Goal: Navigation & Orientation: Find specific page/section

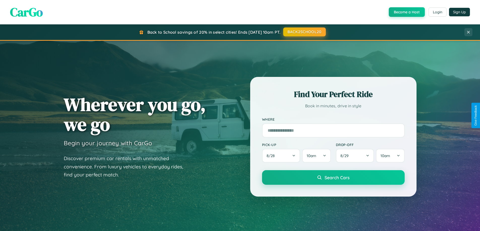
click at [304, 32] on button "BACK2SCHOOL20" at bounding box center [304, 31] width 43 height 9
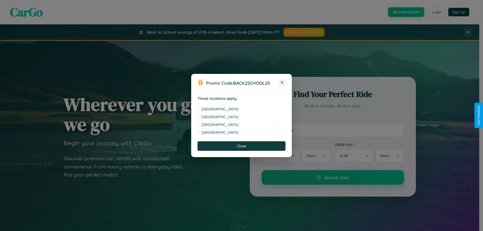
click at [282, 83] on icon at bounding box center [282, 82] width 3 height 3
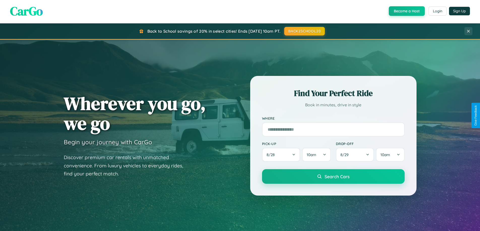
scroll to position [969, 0]
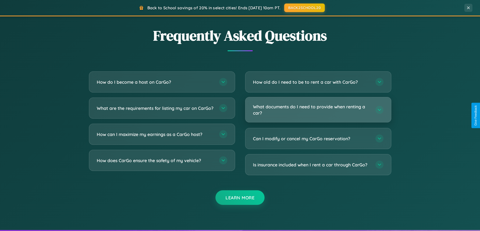
click at [318, 110] on h3 "What documents do I need to provide when renting a car?" at bounding box center [311, 110] width 117 height 12
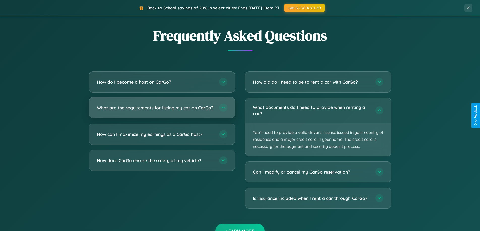
click at [162, 110] on h3 "What are the requirements for listing my car on CarGo?" at bounding box center [155, 108] width 117 height 6
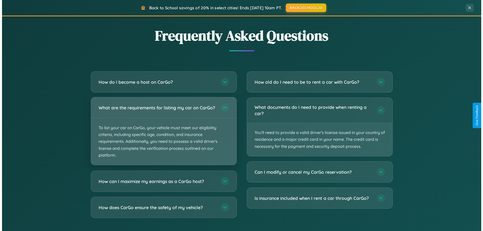
scroll to position [0, 0]
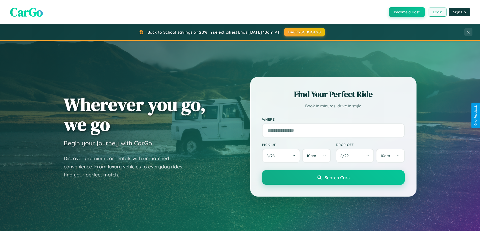
click at [437, 12] on button "Login" at bounding box center [437, 12] width 18 height 9
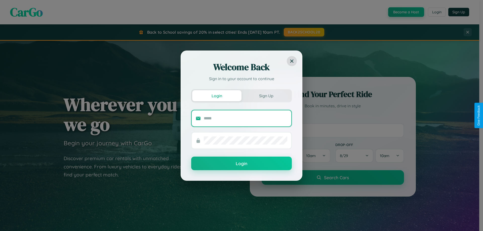
click at [246, 118] on input "text" at bounding box center [246, 119] width 84 height 8
type input "**********"
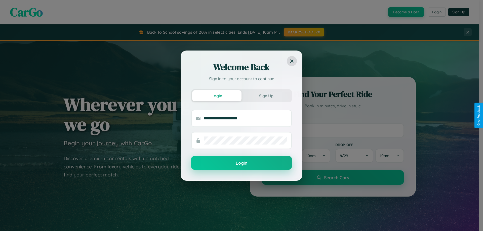
click at [242, 163] on button "Login" at bounding box center [241, 163] width 101 height 14
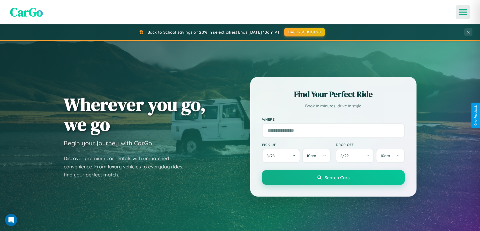
click at [463, 12] on icon "Open menu" at bounding box center [462, 12] width 7 height 5
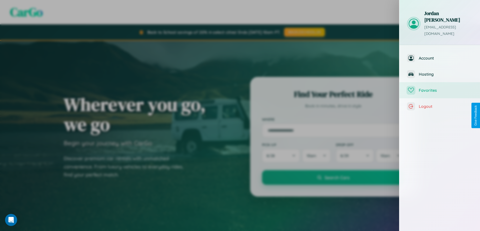
click at [439, 88] on span "Favorites" at bounding box center [445, 90] width 54 height 5
